Goal: Transaction & Acquisition: Purchase product/service

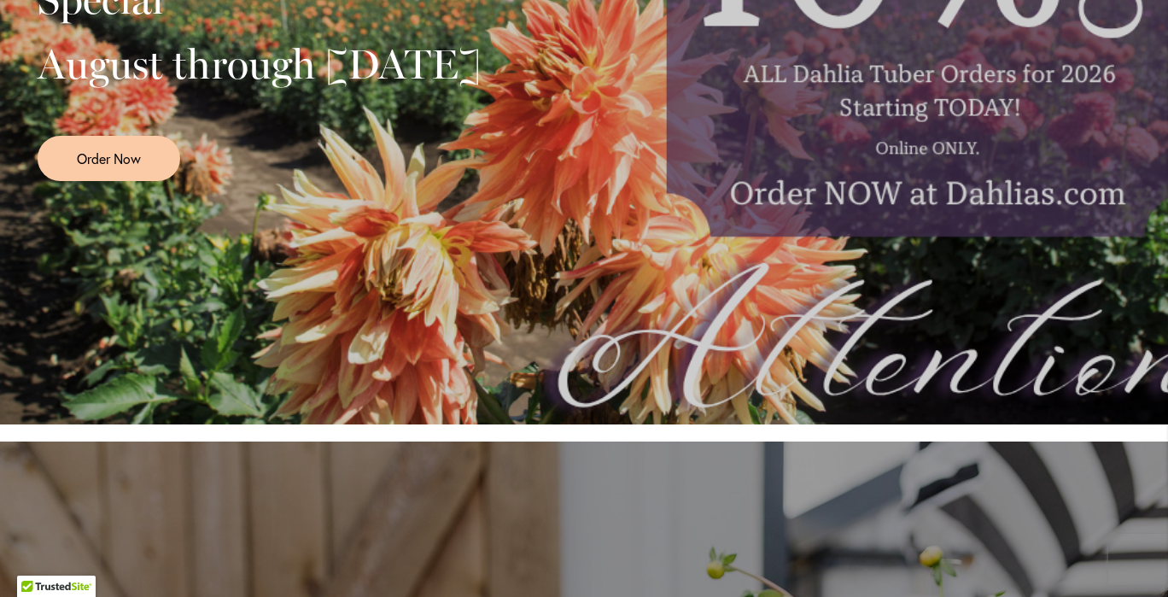
scroll to position [612, 0]
click at [121, 166] on link "Order Now" at bounding box center [109, 159] width 143 height 45
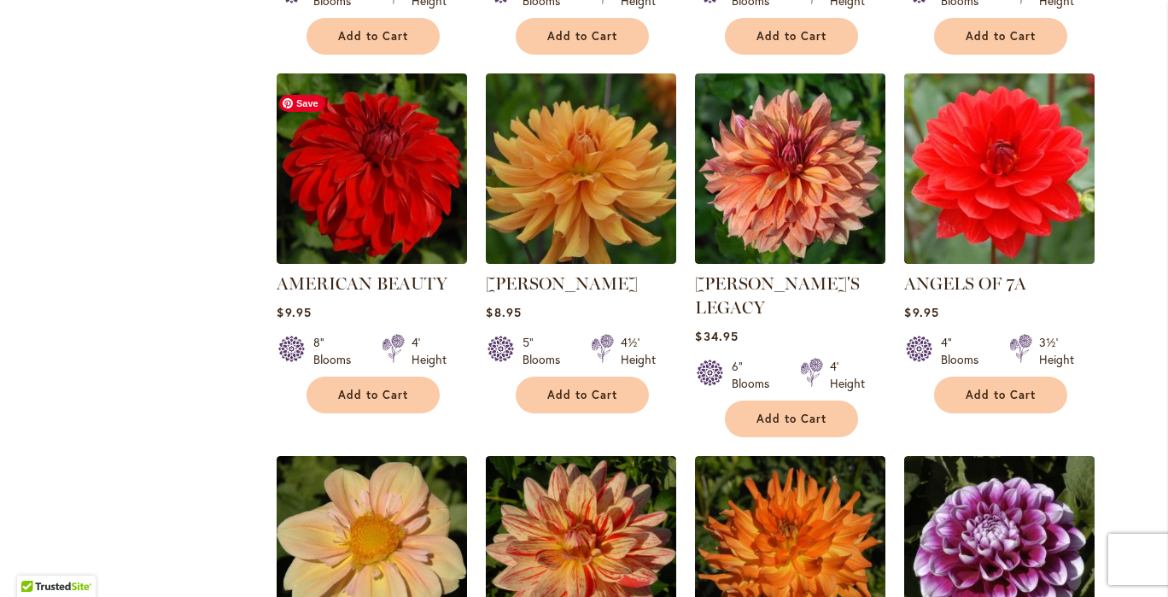
scroll to position [1051, 0]
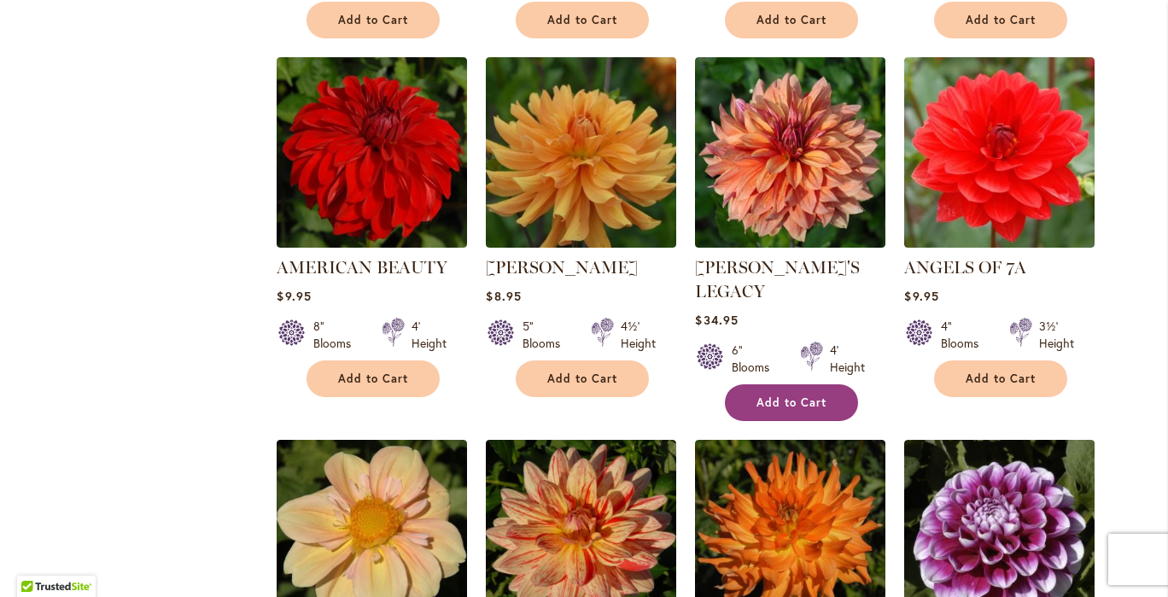
click at [778, 395] on span "Add to Cart" at bounding box center [792, 402] width 70 height 15
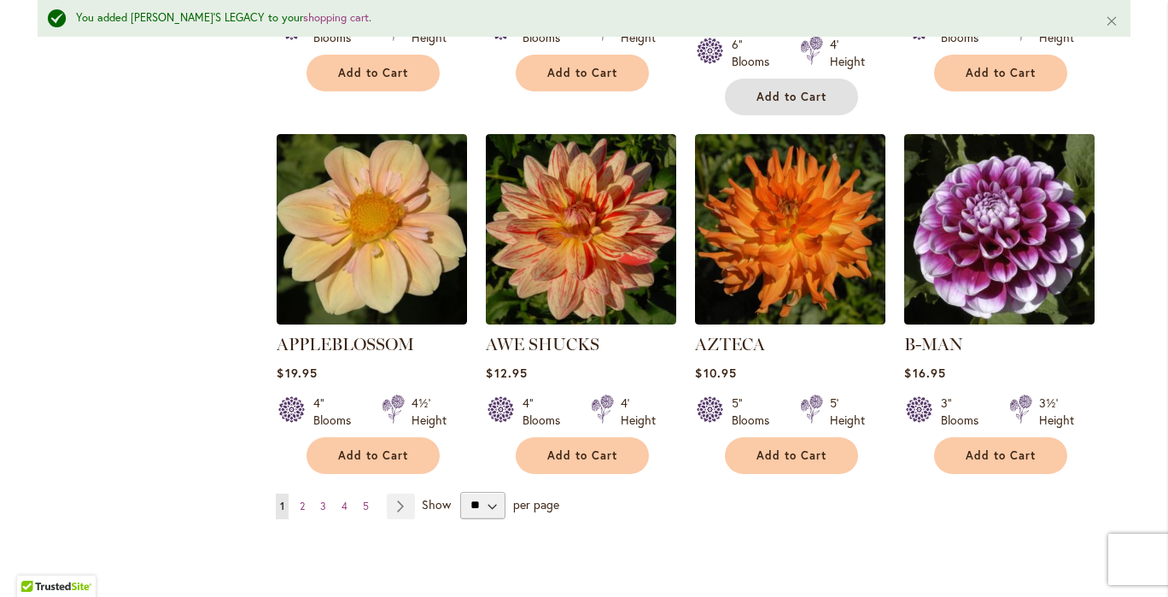
scroll to position [1402, 0]
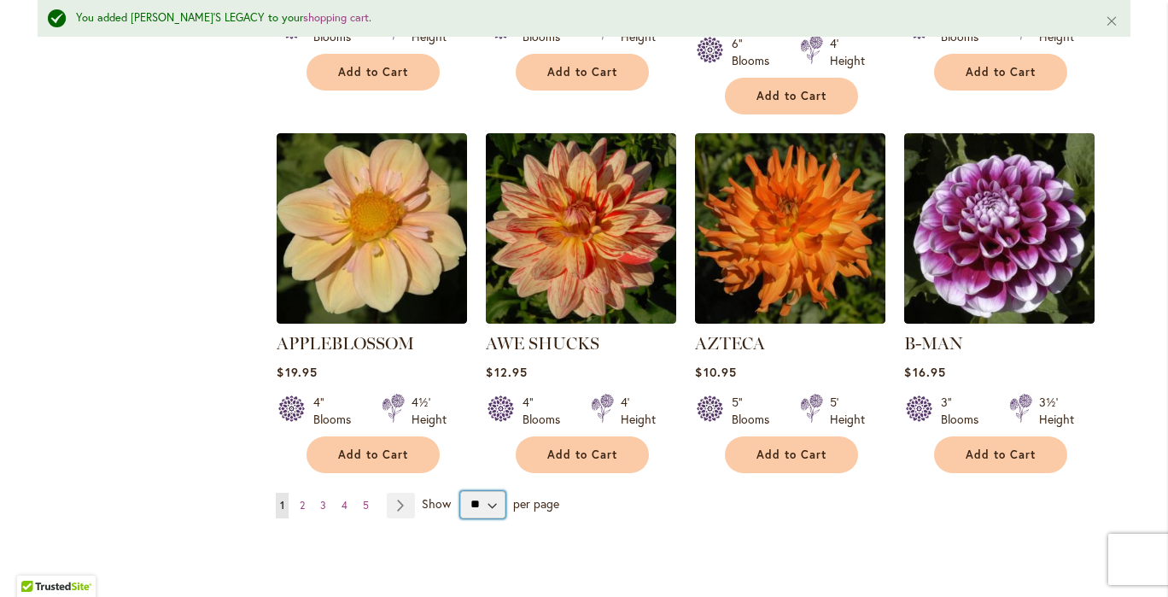
click at [483, 491] on select "** ** ** **" at bounding box center [482, 504] width 45 height 27
select select "**"
click at [460, 491] on select "** ** ** **" at bounding box center [482, 504] width 45 height 27
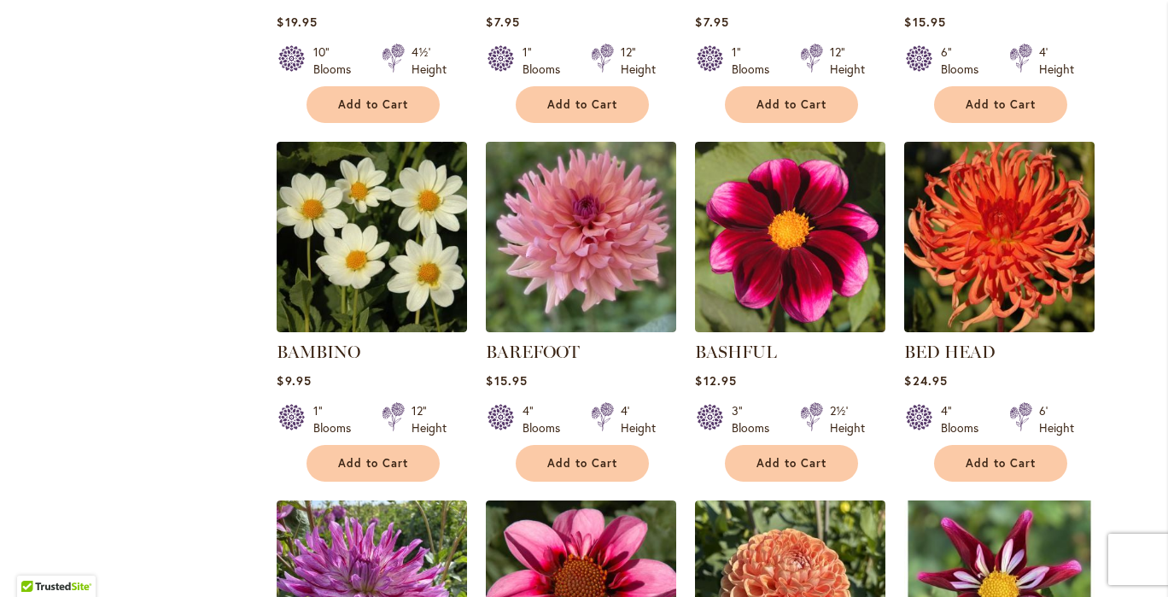
scroll to position [2067, 0]
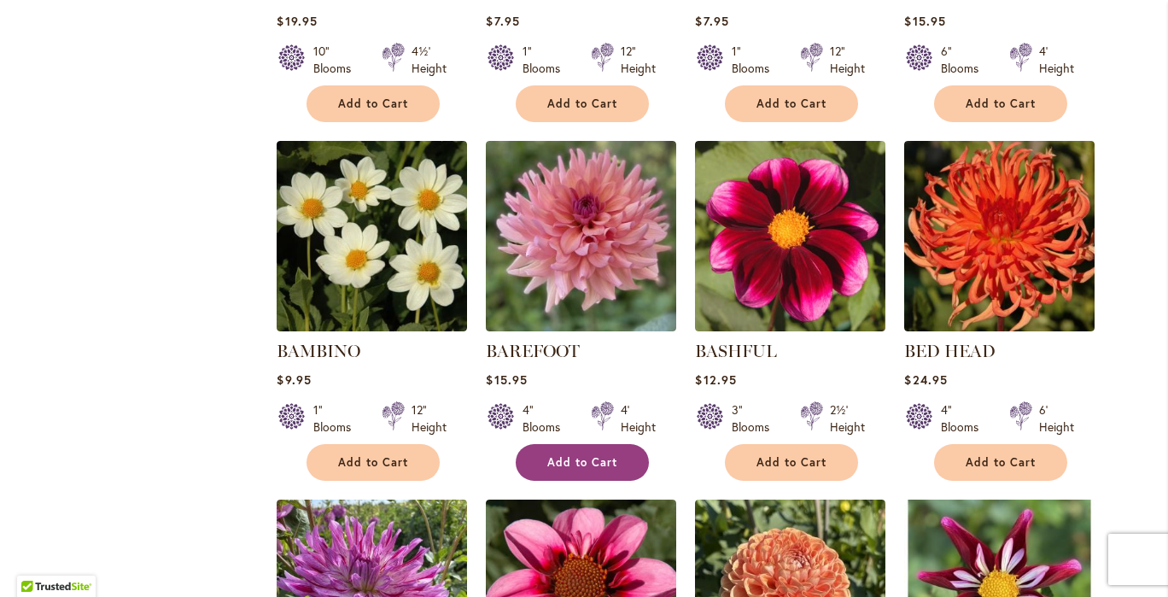
click at [585, 455] on span "Add to Cart" at bounding box center [582, 462] width 70 height 15
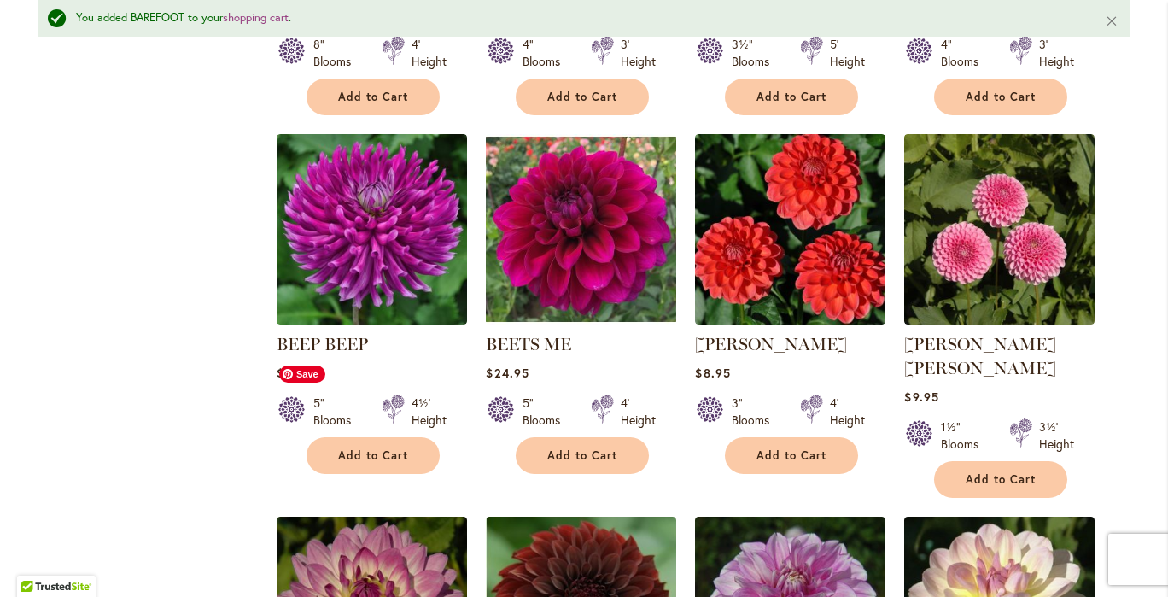
scroll to position [2836, 0]
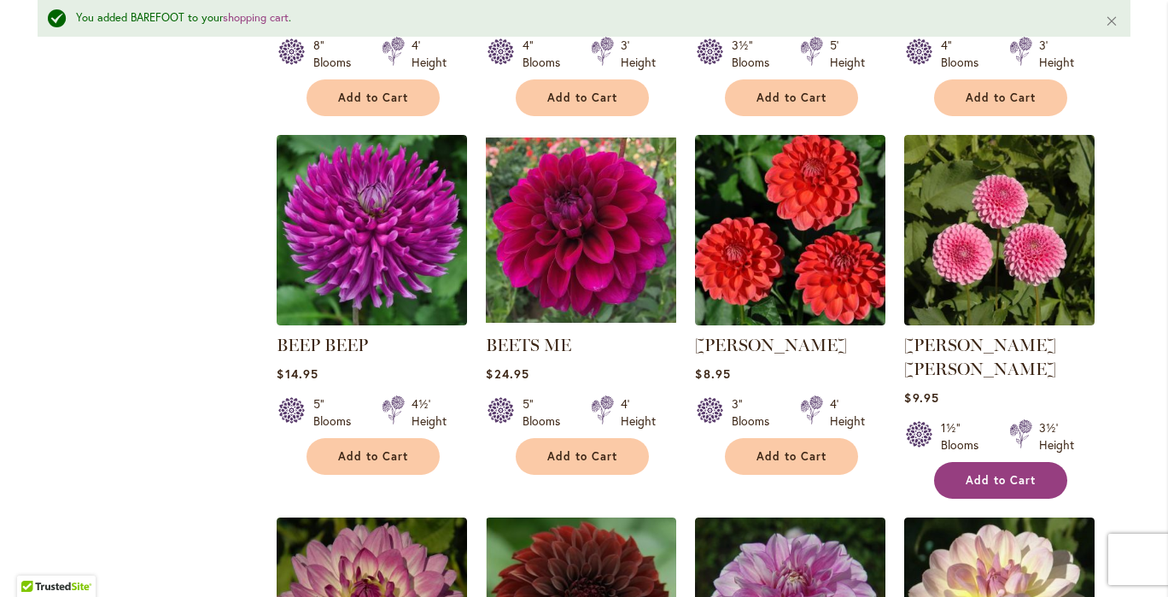
click at [966, 462] on button "Add to Cart" at bounding box center [1000, 480] width 133 height 37
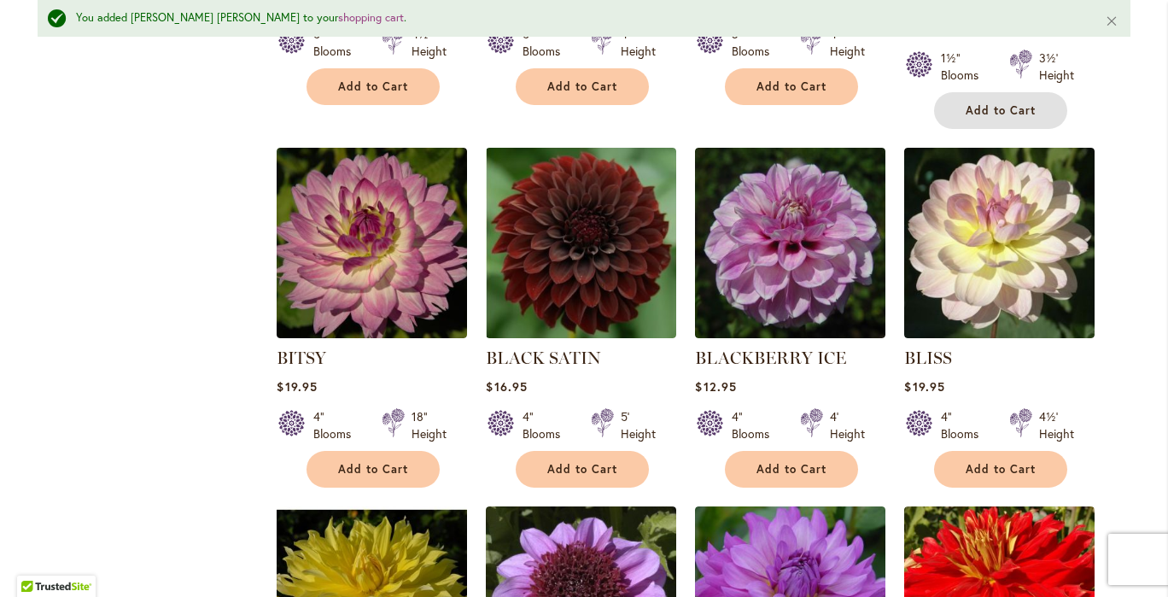
scroll to position [3217, 0]
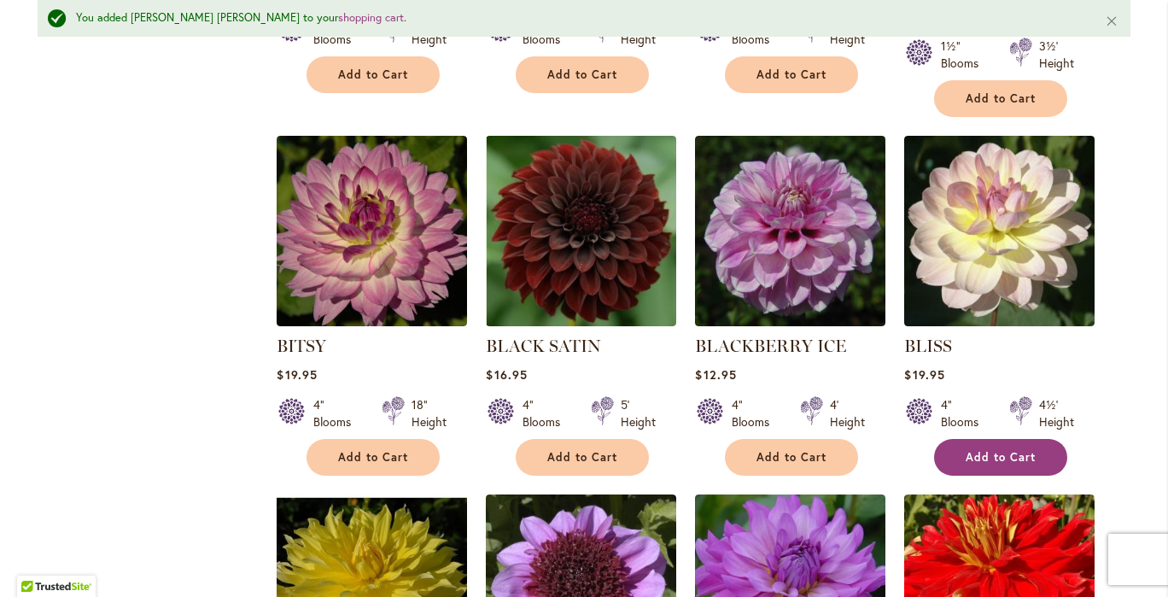
click at [988, 439] on button "Add to Cart" at bounding box center [1000, 457] width 133 height 37
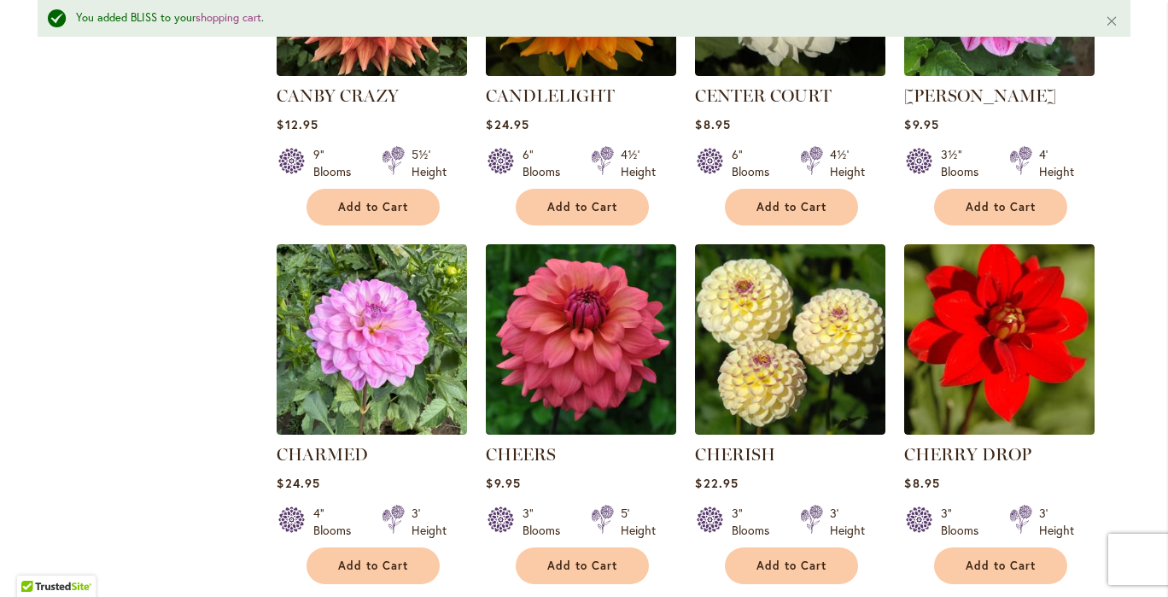
scroll to position [5646, 0]
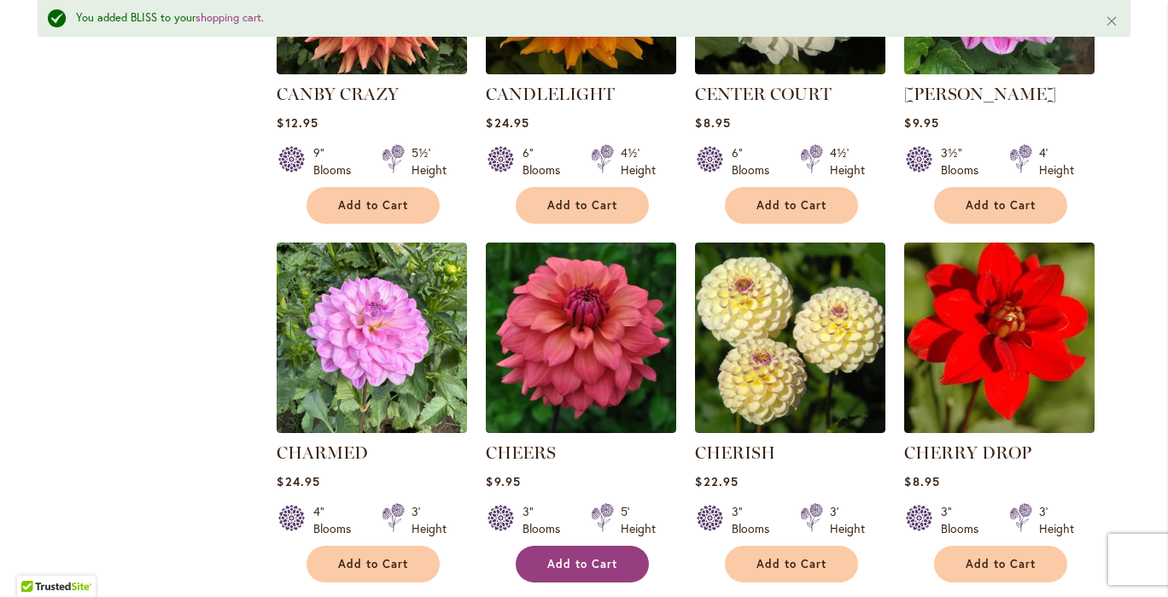
click at [606, 557] on span "Add to Cart" at bounding box center [582, 564] width 70 height 15
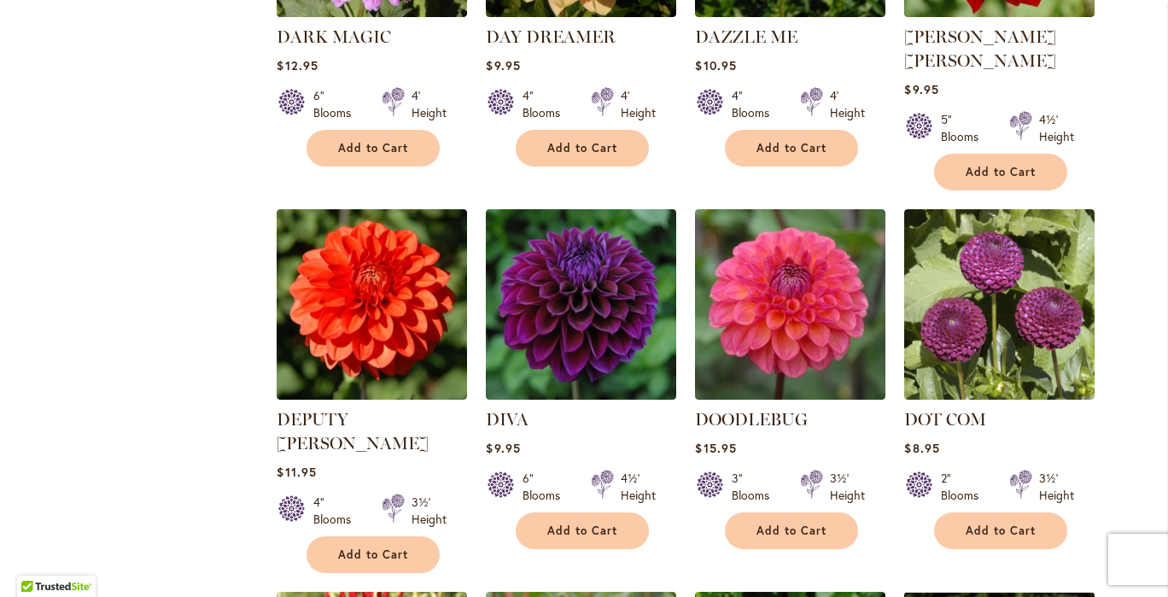
scroll to position [2813, 0]
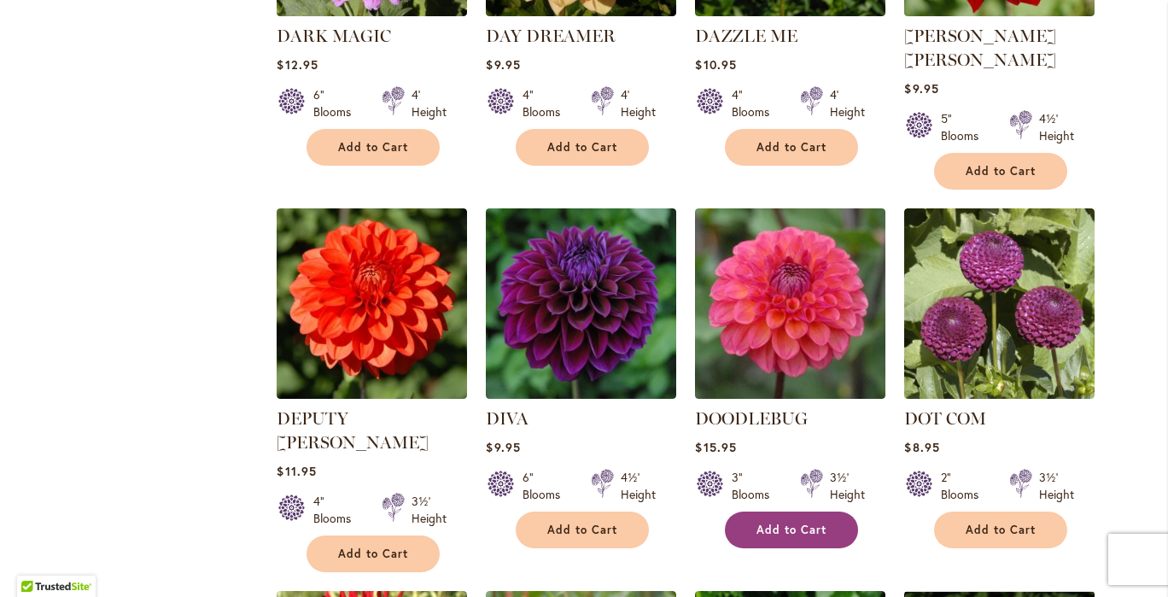
click at [765, 523] on span "Add to Cart" at bounding box center [792, 530] width 70 height 15
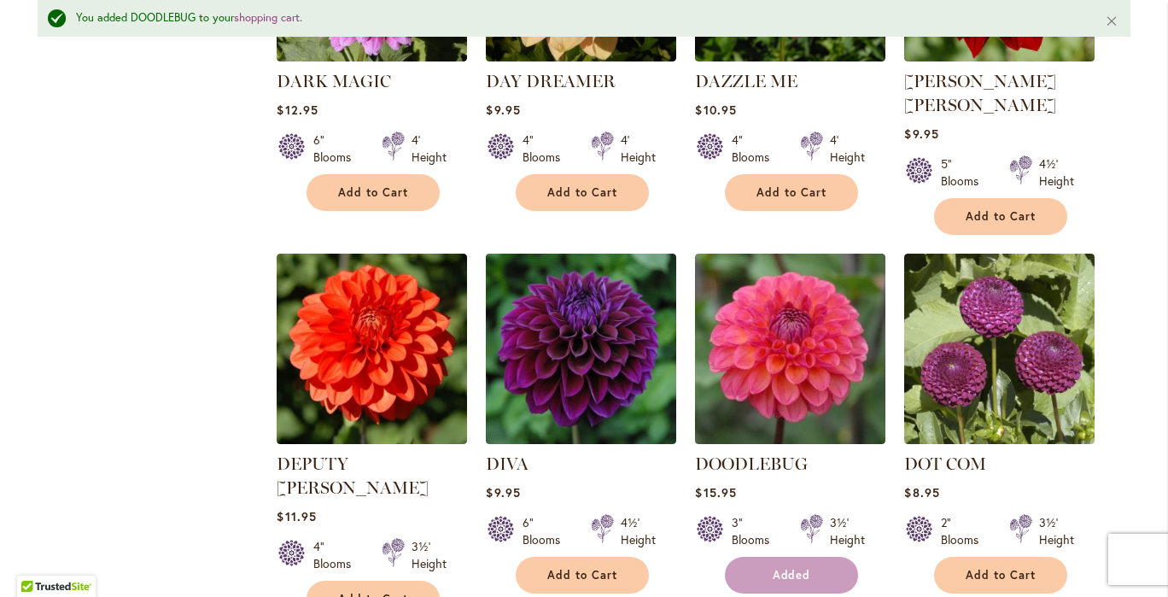
scroll to position [2858, 0]
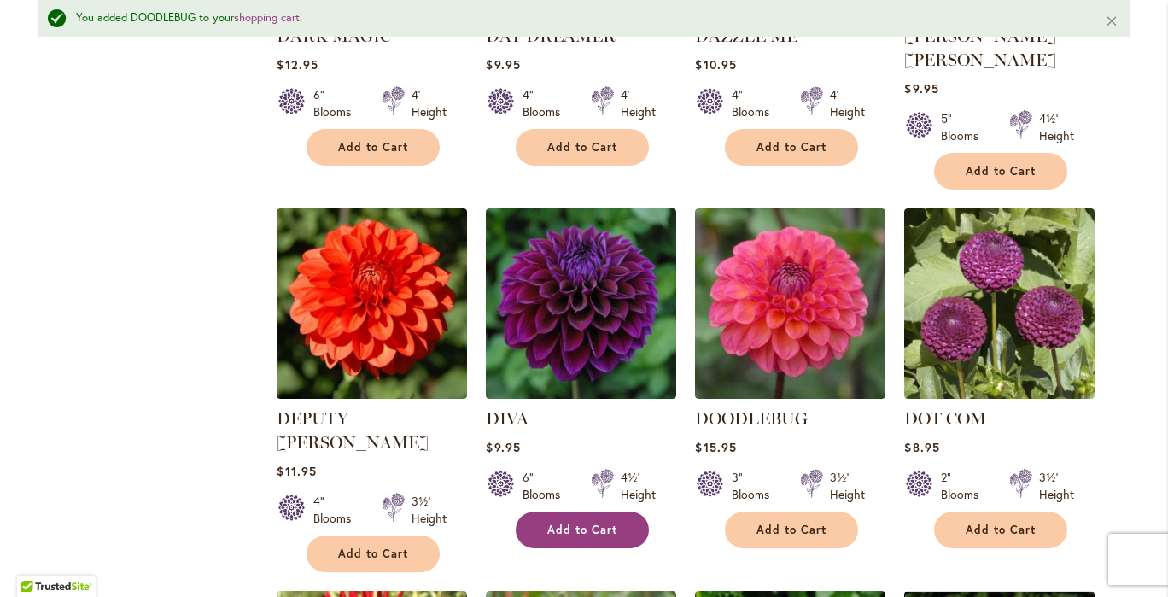
click at [601, 523] on span "Add to Cart" at bounding box center [582, 530] width 70 height 15
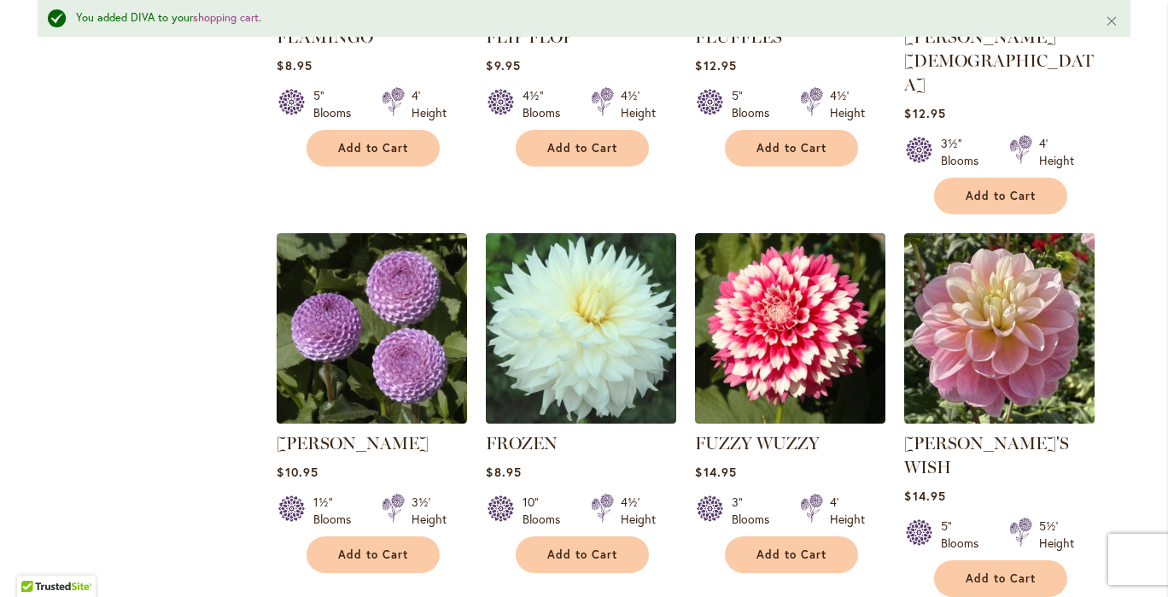
scroll to position [5856, 0]
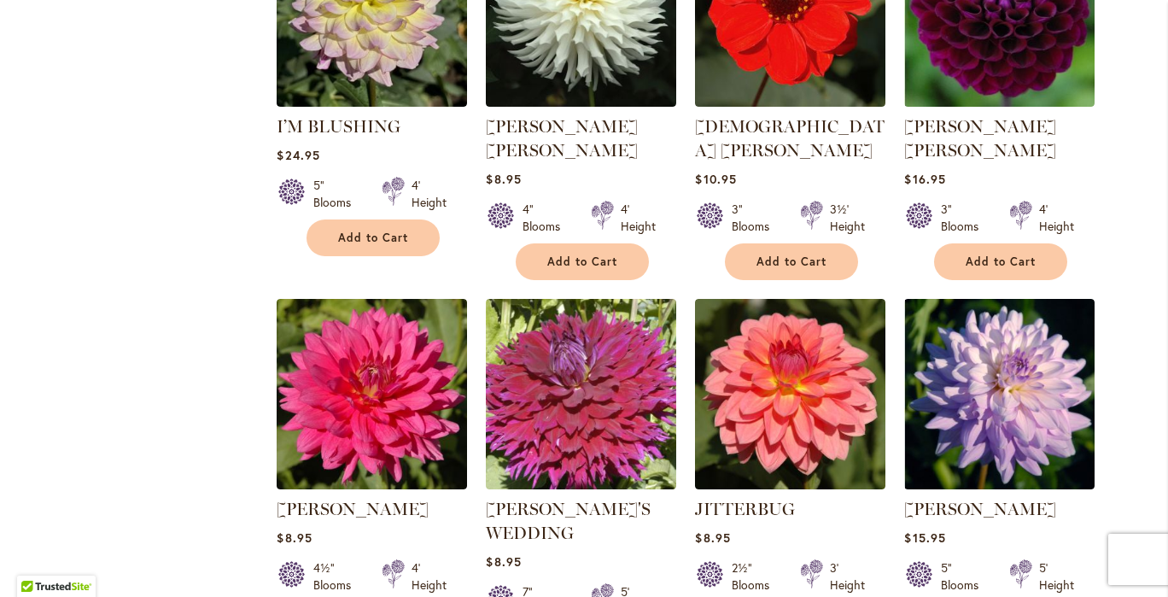
scroll to position [5975, 0]
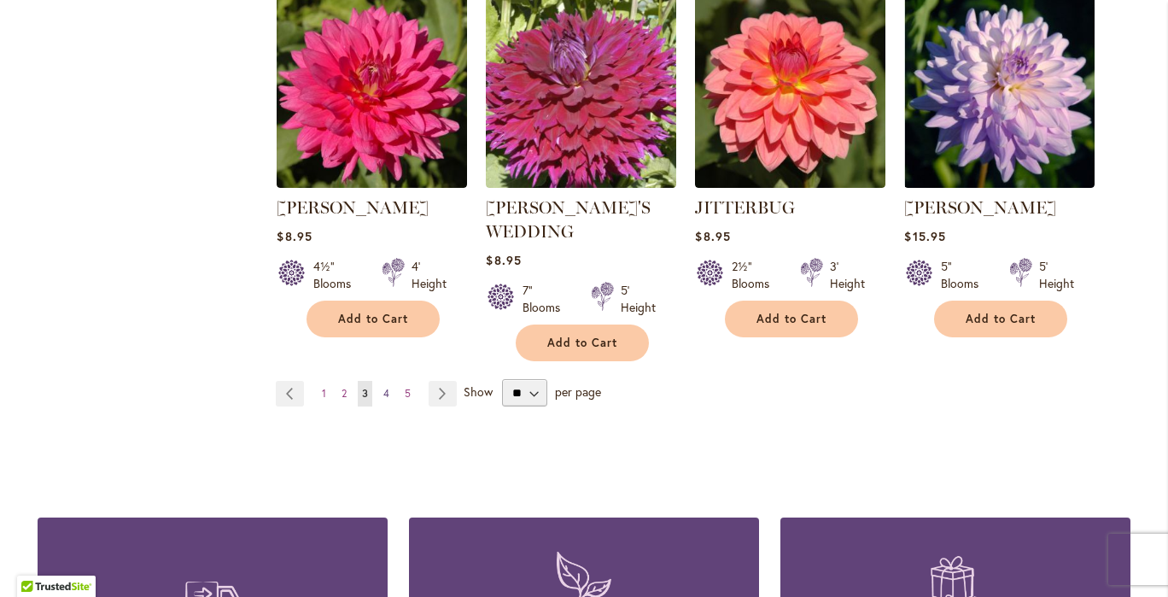
click at [384, 381] on link "Page 4" at bounding box center [386, 394] width 15 height 26
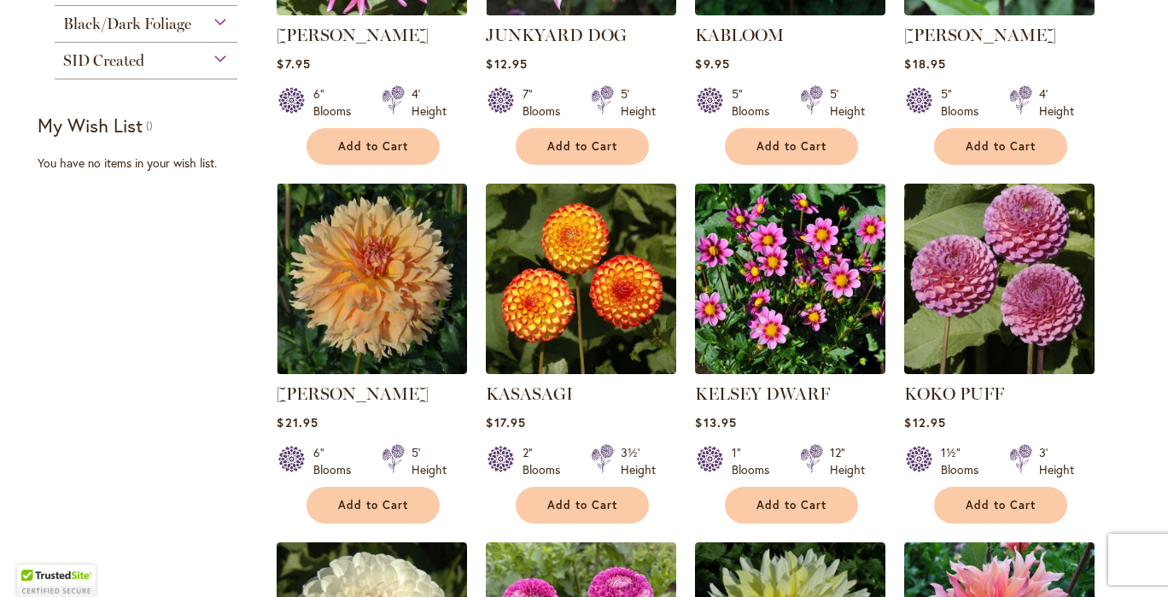
scroll to position [530, 0]
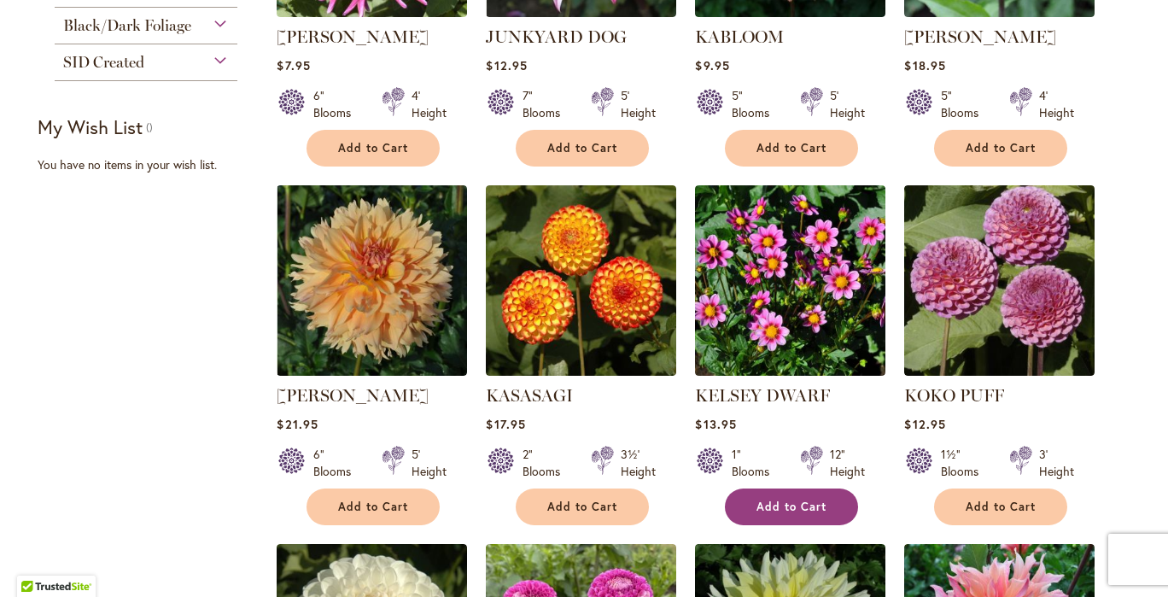
click at [781, 510] on span "Add to Cart" at bounding box center [792, 507] width 70 height 15
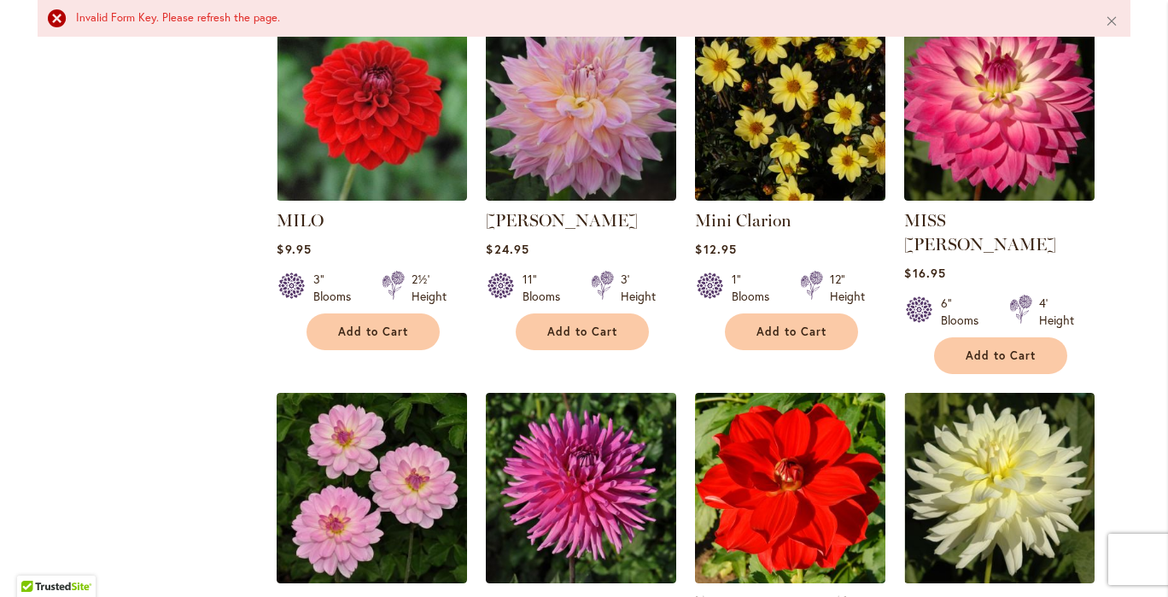
scroll to position [5680, 0]
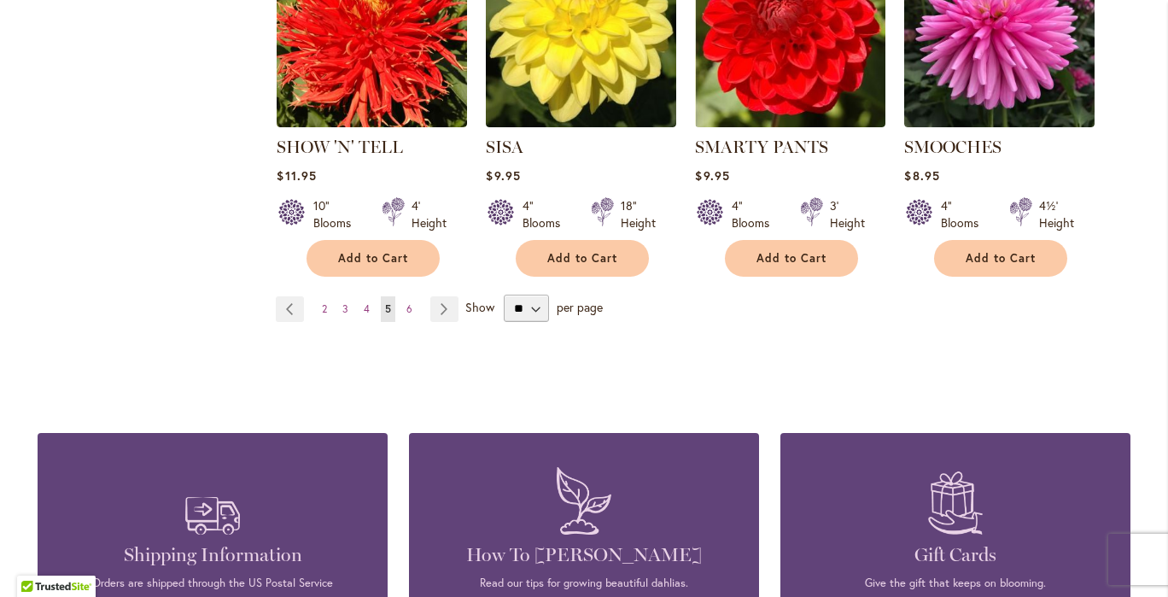
scroll to position [5979, 0]
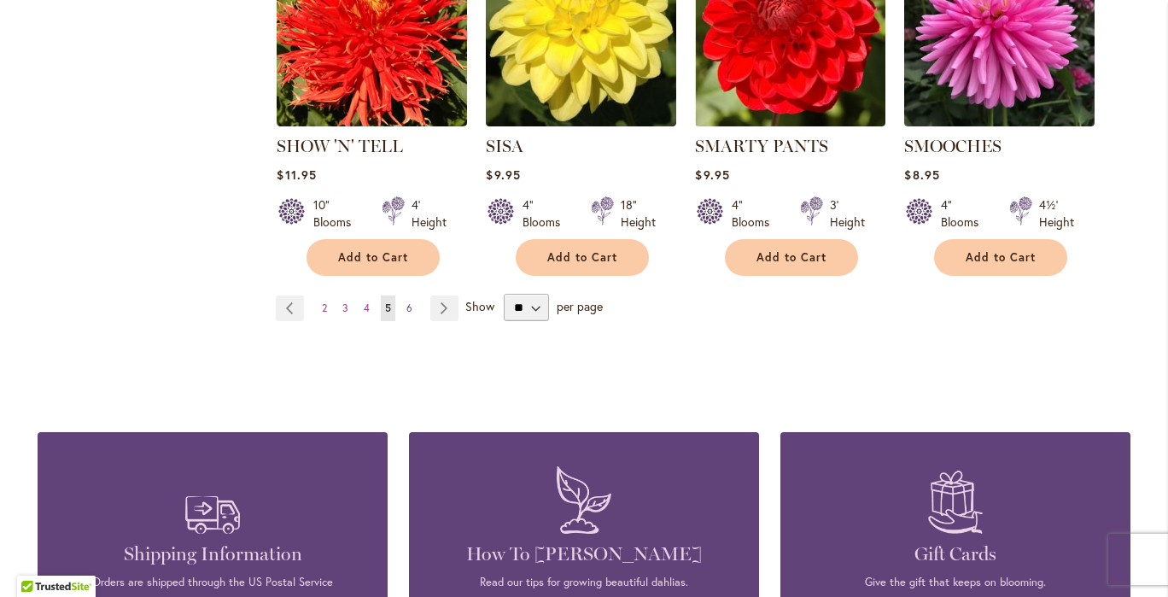
click at [407, 301] on span "6" at bounding box center [410, 307] width 6 height 13
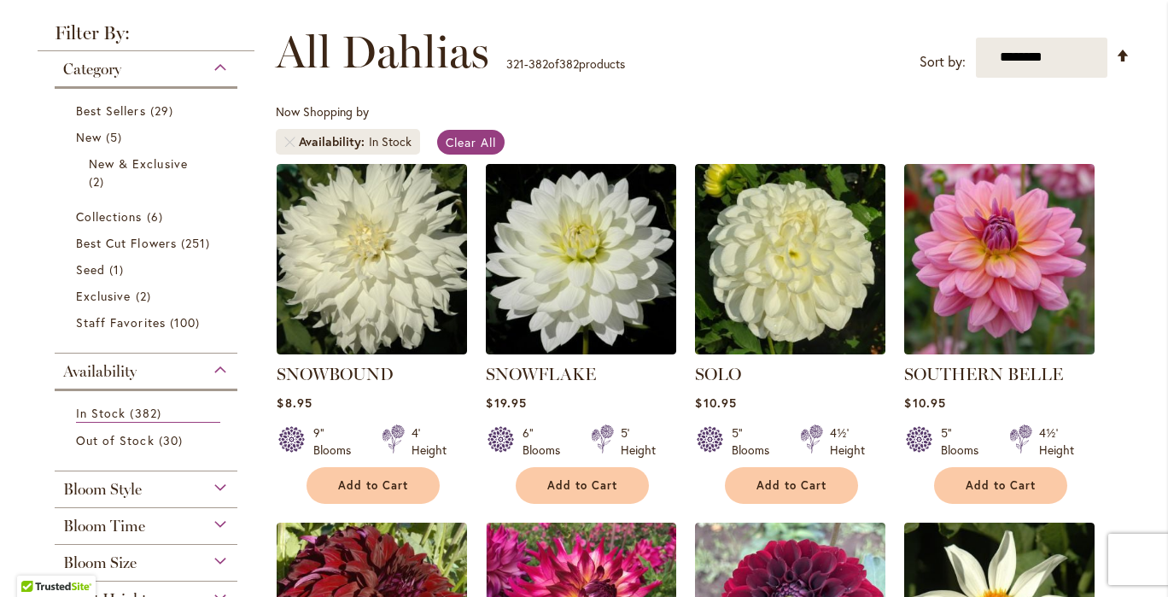
scroll to position [49, 0]
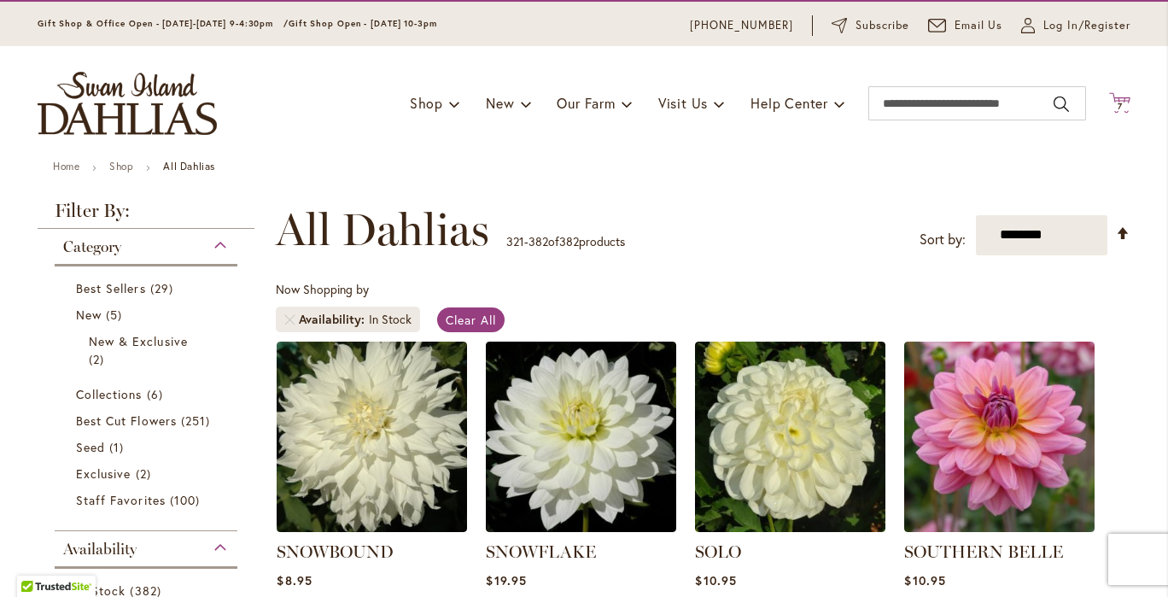
click at [1113, 97] on icon at bounding box center [1119, 102] width 21 height 20
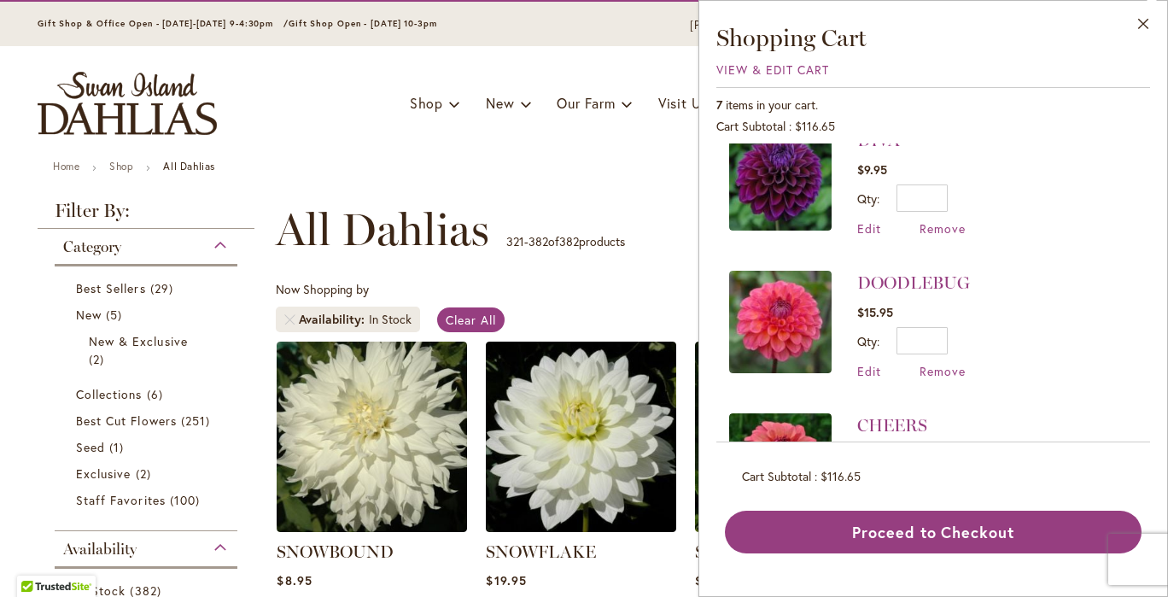
scroll to position [0, 0]
